Goal: Obtain resource: Obtain resource

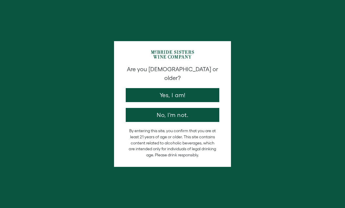
click at [179, 88] on button "Yes, I am!" at bounding box center [172, 95] width 93 height 14
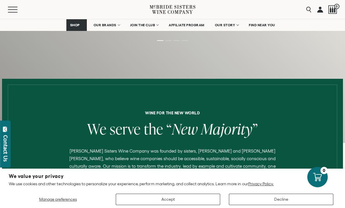
scroll to position [159, 0]
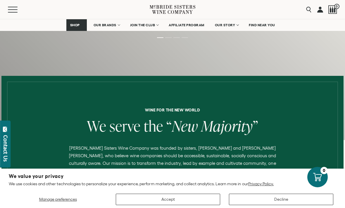
click at [158, 205] on button "Accept" at bounding box center [168, 199] width 104 height 11
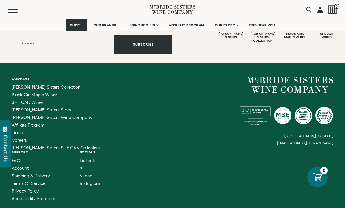
scroll to position [2363, 0]
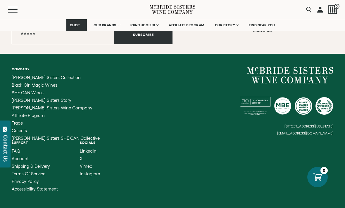
click at [17, 121] on span "Trade" at bounding box center [17, 123] width 11 height 5
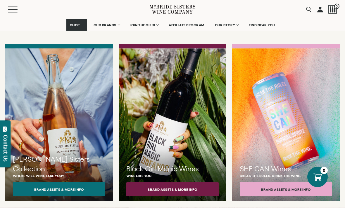
scroll to position [482, 0]
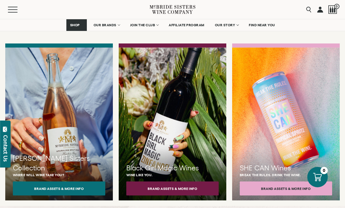
click at [78, 182] on button "Brand Assets & More Info" at bounding box center [59, 189] width 92 height 14
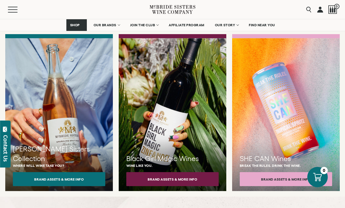
click at [70, 172] on button "Brand Assets & More Info" at bounding box center [59, 179] width 92 height 14
click at [73, 172] on button "Brand Assets & More Info" at bounding box center [59, 179] width 92 height 14
click at [79, 172] on button "Brand Assets & More Info" at bounding box center [59, 179] width 92 height 14
click at [67, 174] on button "Brand Assets & More Info" at bounding box center [59, 179] width 92 height 14
click at [62, 172] on button "Brand Assets & More Info" at bounding box center [59, 179] width 92 height 14
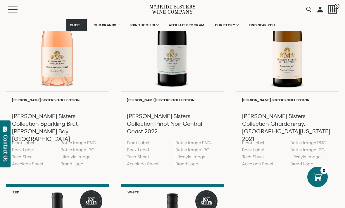
scroll to position [651, 0]
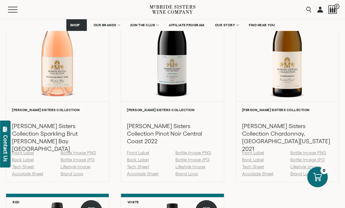
click at [26, 169] on link "Tech Sheet" at bounding box center [23, 166] width 22 height 5
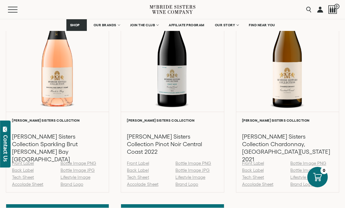
scroll to position [640, 0]
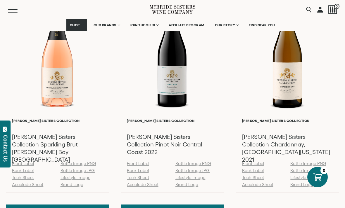
click at [141, 180] on link "Tech Sheet" at bounding box center [138, 177] width 22 height 5
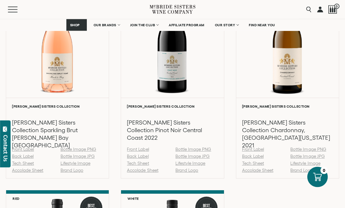
scroll to position [654, 0]
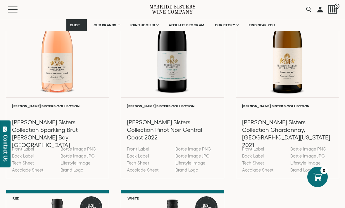
click at [255, 161] on link "Tech Sheet" at bounding box center [253, 163] width 22 height 5
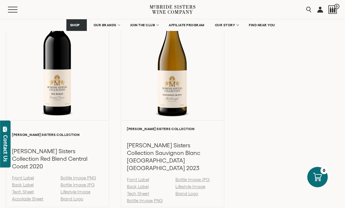
scroll to position [847, 0]
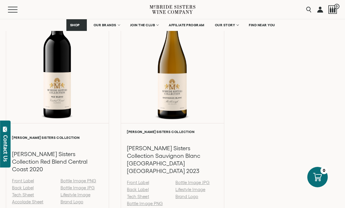
click at [25, 185] on link "Back Label" at bounding box center [23, 187] width 22 height 5
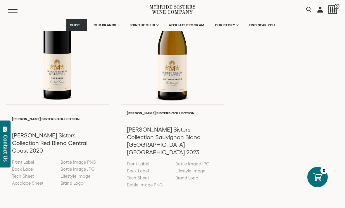
click at [25, 174] on link "Tech Sheet" at bounding box center [23, 176] width 22 height 5
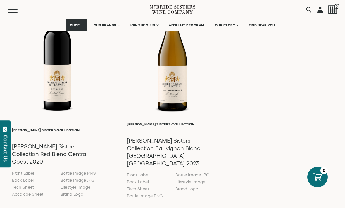
scroll to position [855, 0]
click at [140, 186] on link "Tech Sheet" at bounding box center [138, 188] width 22 height 5
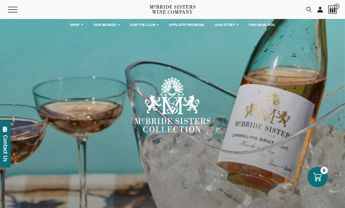
click at [108, 23] on span "OUR BRANDS" at bounding box center [104, 25] width 23 height 4
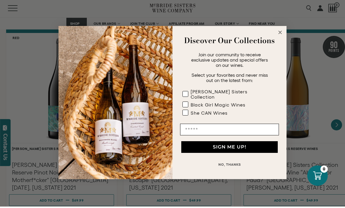
click at [280, 37] on circle "Close dialog" at bounding box center [280, 34] width 7 height 7
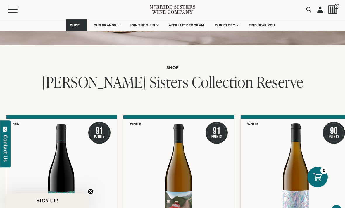
scroll to position [909, 0]
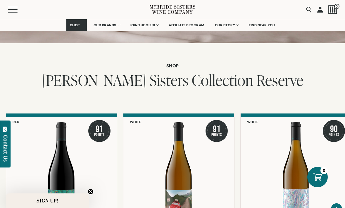
click at [72, 178] on div at bounding box center [61, 172] width 111 height 110
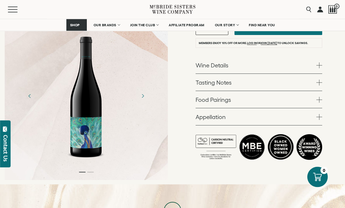
scroll to position [216, 0]
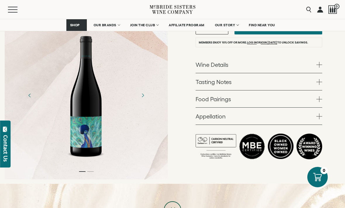
click at [310, 56] on link "Wine Details" at bounding box center [258, 64] width 126 height 17
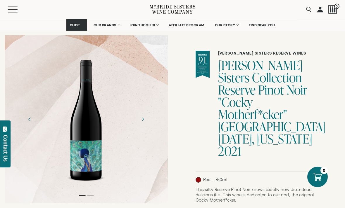
scroll to position [0, 0]
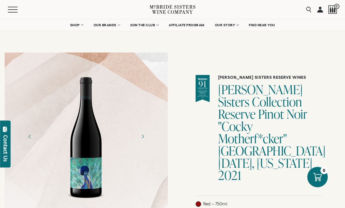
click at [8, 12] on span "Mobile Menu Trigger" at bounding box center [13, 12] width 10 height 1
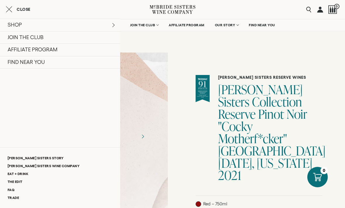
click at [110, 83] on div at bounding box center [87, 136] width 45 height 131
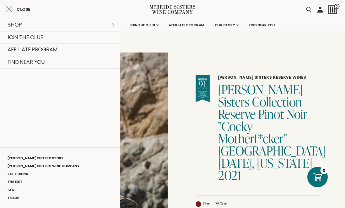
click at [4, 12] on div "Close" at bounding box center [60, 9] width 120 height 7
click at [8, 8] on icon "Close cart" at bounding box center [9, 9] width 6 height 7
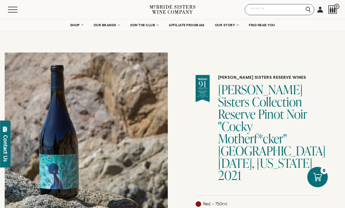
click at [309, 9] on input "Search" at bounding box center [279, 9] width 70 height 11
click at [15, 7] on span "Mobile Menu Trigger" at bounding box center [13, 7] width 10 height 1
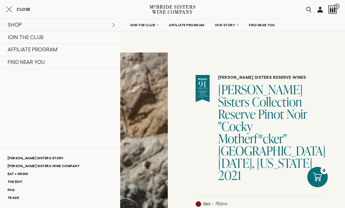
click at [146, 91] on div at bounding box center [86, 137] width 163 height 168
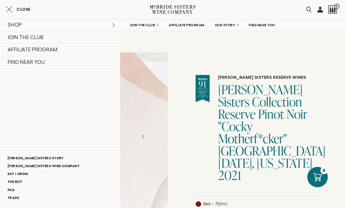
click at [319, 9] on link at bounding box center [320, 9] width 6 height 19
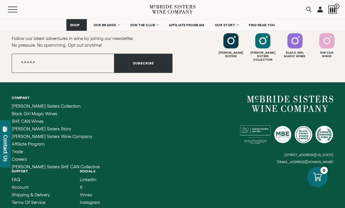
scroll to position [304, 0]
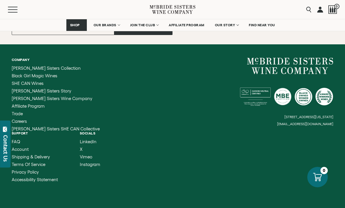
click at [19, 109] on span "Affiliate Program" at bounding box center [28, 106] width 33 height 5
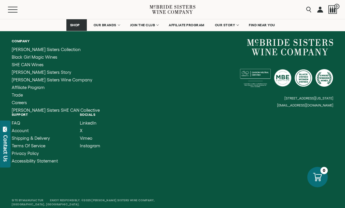
click at [18, 96] on span "Trade" at bounding box center [17, 95] width 11 height 5
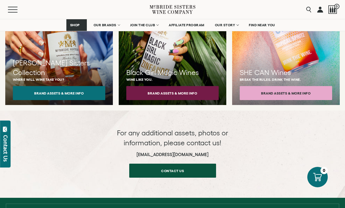
scroll to position [578, 0]
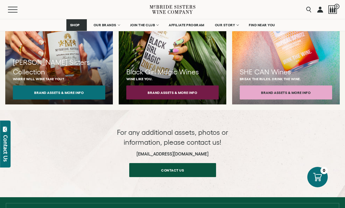
click at [72, 86] on button "Brand Assets & More Info" at bounding box center [59, 93] width 92 height 14
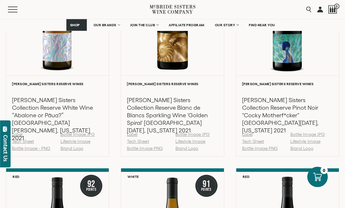
scroll to position [1183, 0]
click at [256, 143] on link "Tech Sheet" at bounding box center [253, 141] width 22 height 5
